Goal: Information Seeking & Learning: Learn about a topic

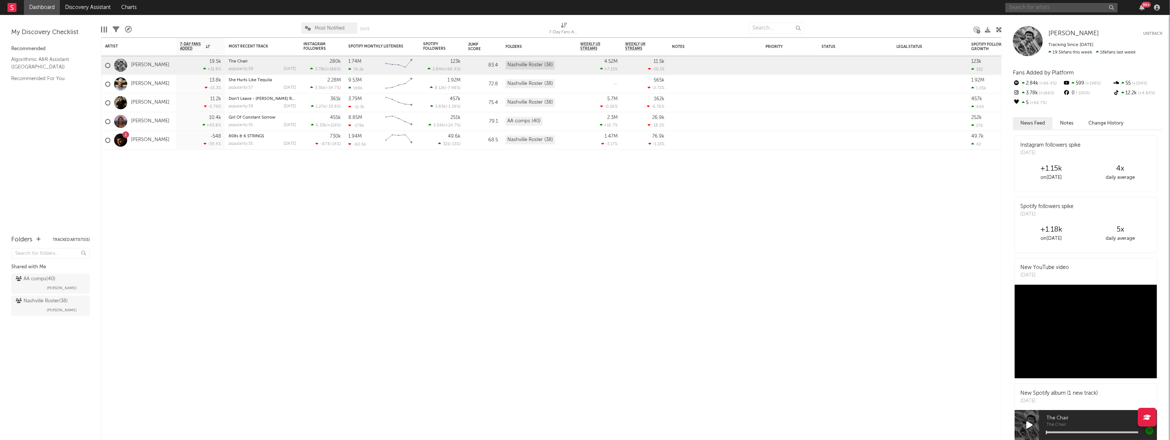
click at [1042, 6] on input "text" at bounding box center [1061, 7] width 112 height 9
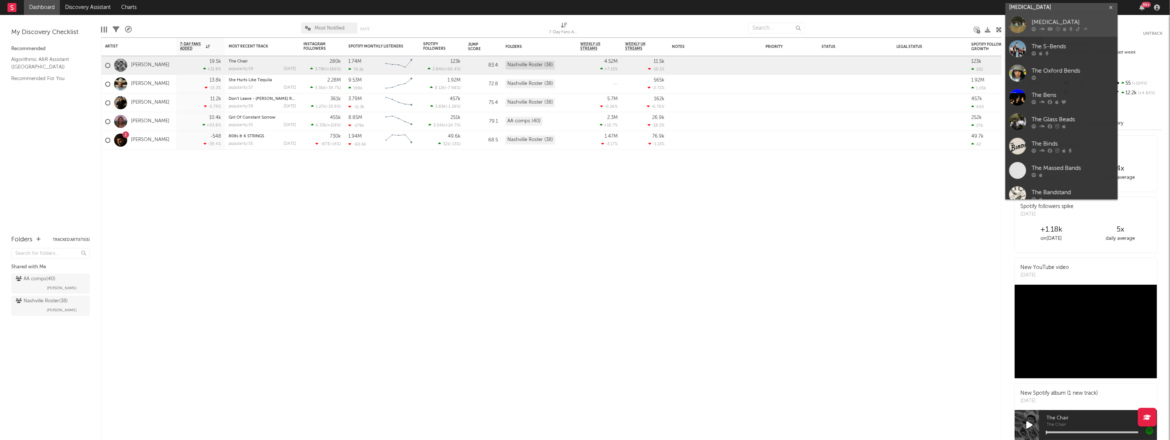
type input "[MEDICAL_DATA]"
click at [1051, 18] on div "[MEDICAL_DATA]" at bounding box center [1072, 22] width 82 height 9
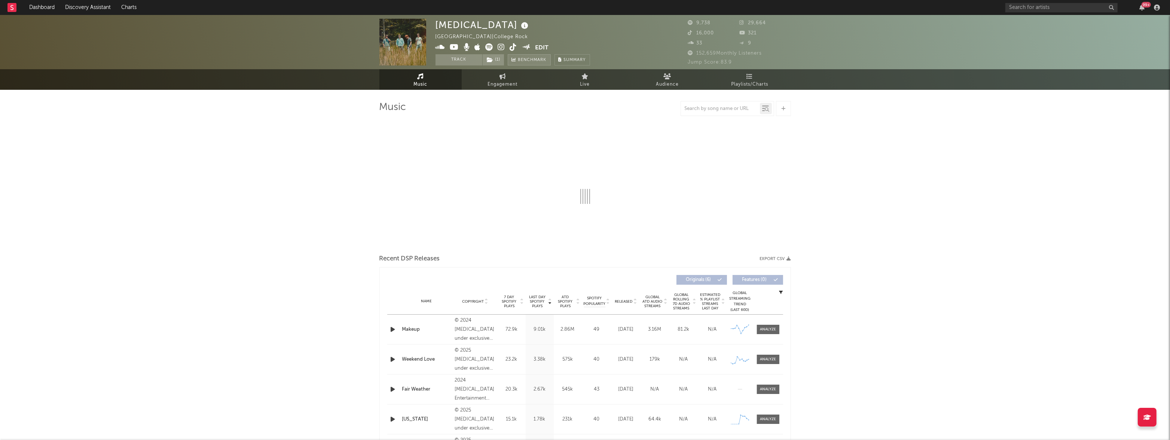
select select "6m"
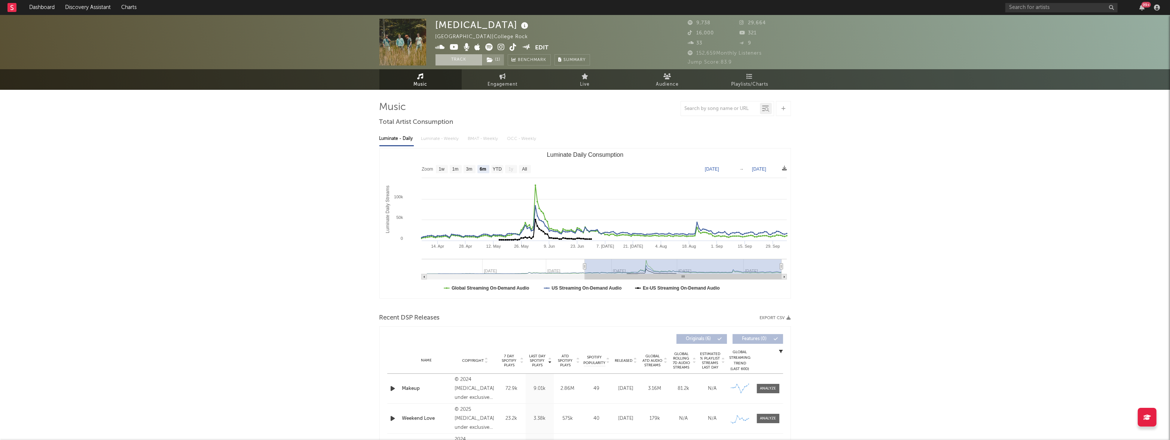
click at [460, 58] on button "Track" at bounding box center [458, 59] width 47 height 11
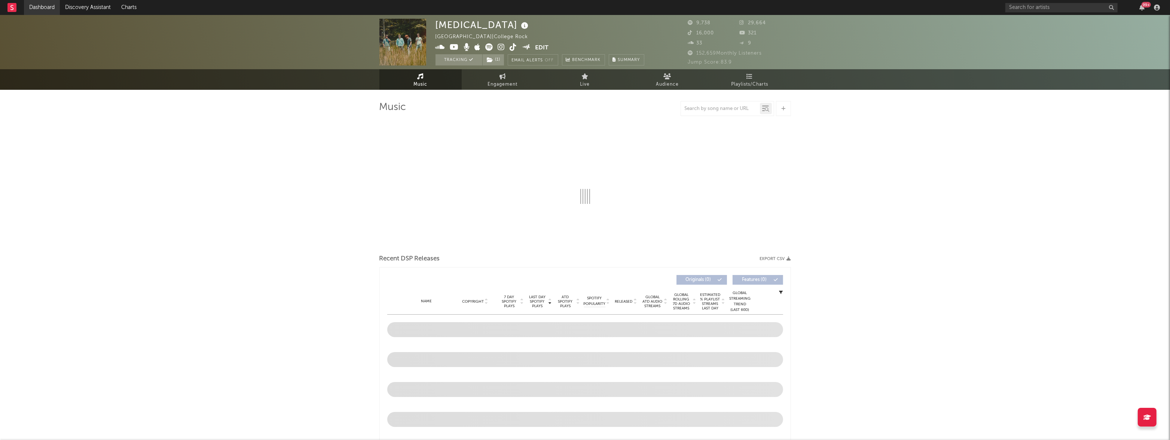
select select "6m"
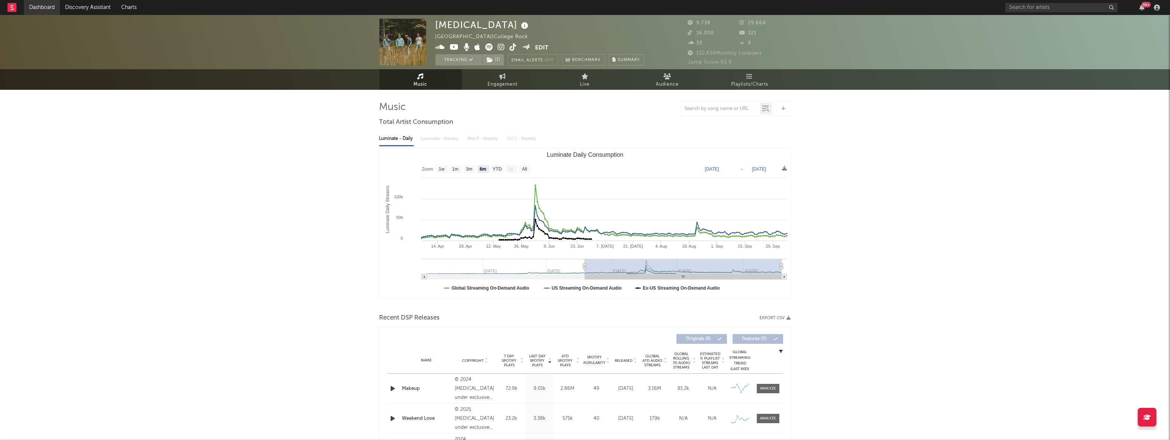
click at [45, 6] on link "Dashboard" at bounding box center [42, 7] width 36 height 15
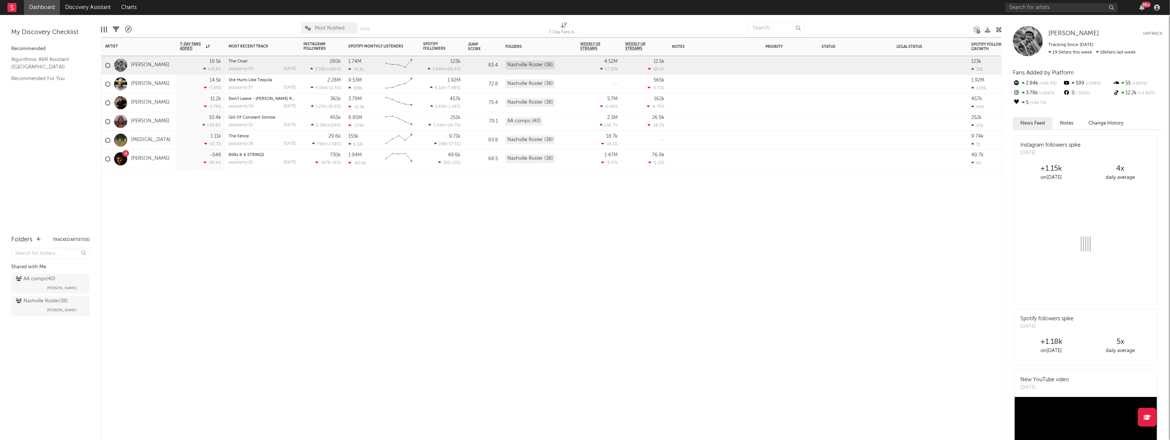
click at [181, 143] on div "1.11k -10.3 %" at bounding box center [200, 140] width 41 height 18
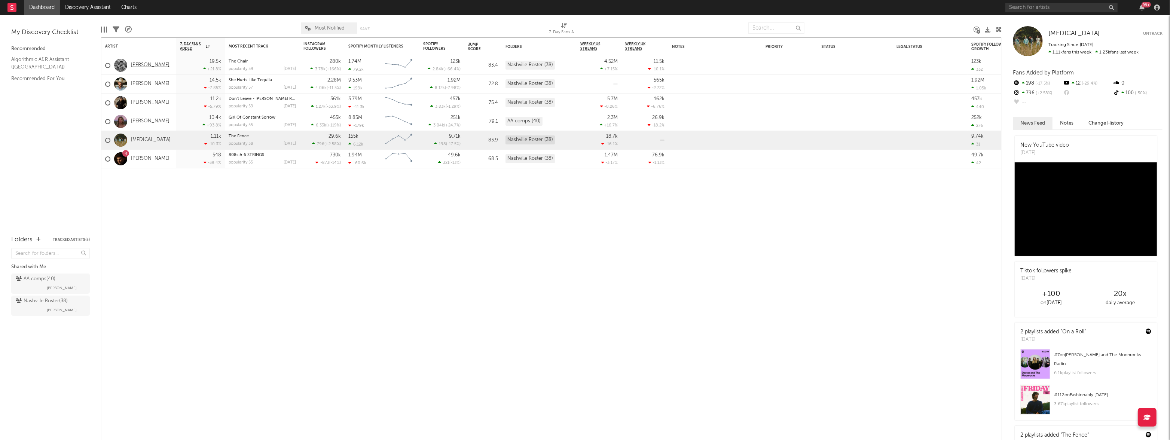
click at [148, 65] on link "[PERSON_NAME]" at bounding box center [150, 65] width 39 height 6
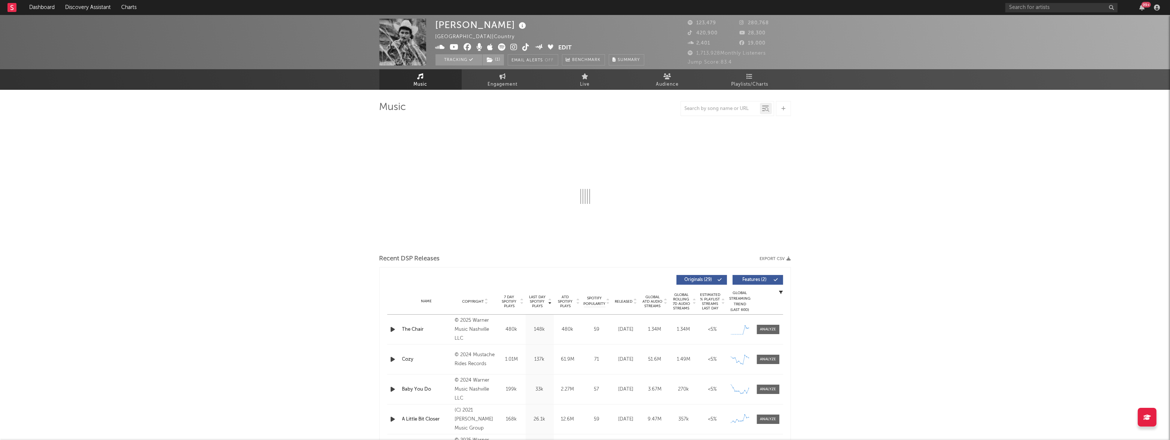
select select "6m"
